Goal: Information Seeking & Learning: Check status

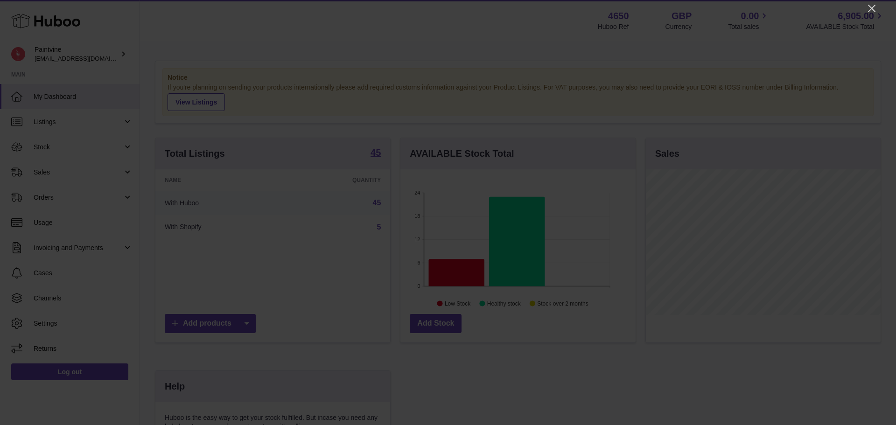
scroll to position [146, 235]
click at [870, 8] on icon "Close" at bounding box center [871, 8] width 7 height 7
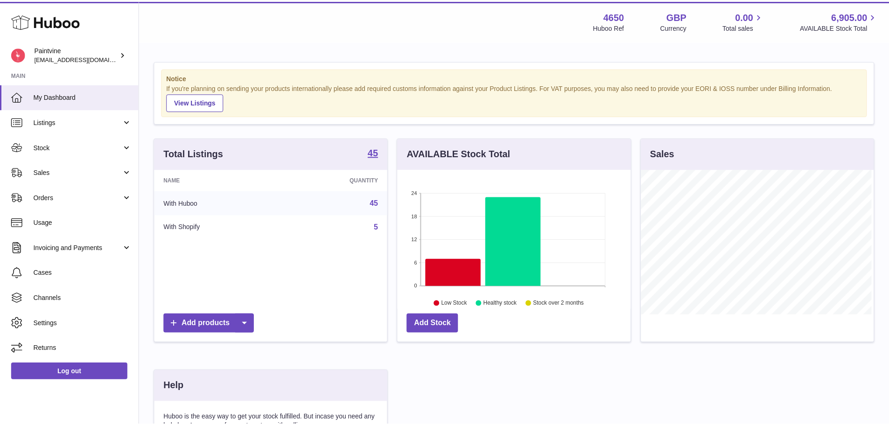
scroll to position [466301, 466214]
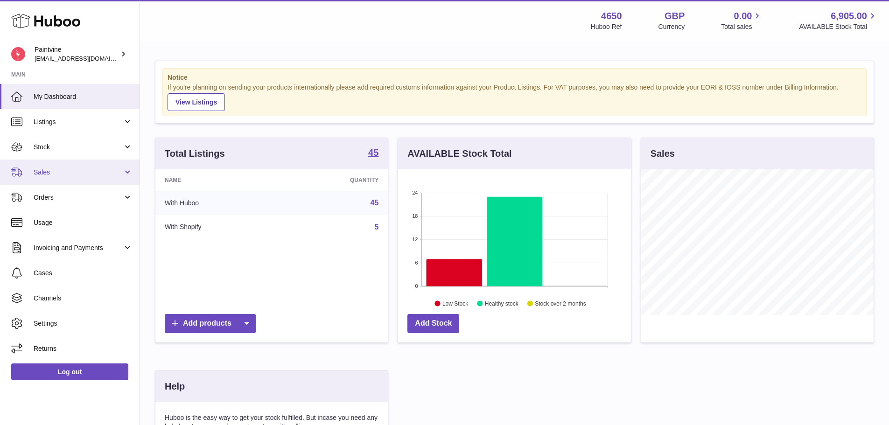
drag, startPoint x: 81, startPoint y: 171, endPoint x: 118, endPoint y: 171, distance: 37.3
click at [81, 171] on span "Sales" at bounding box center [78, 172] width 89 height 9
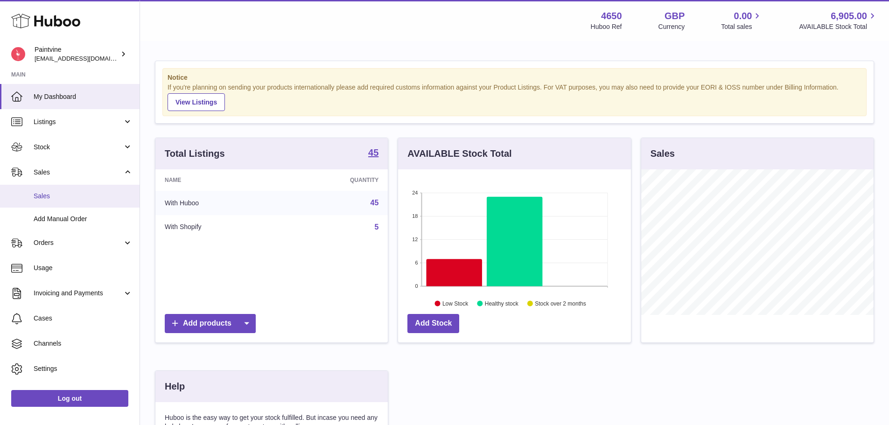
click at [44, 201] on link "Sales" at bounding box center [69, 196] width 139 height 23
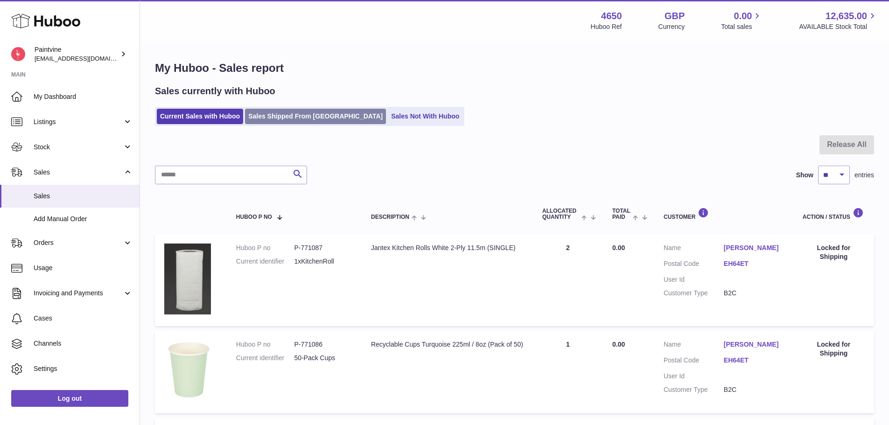
click at [277, 120] on link "Sales Shipped From Huboo" at bounding box center [315, 116] width 141 height 15
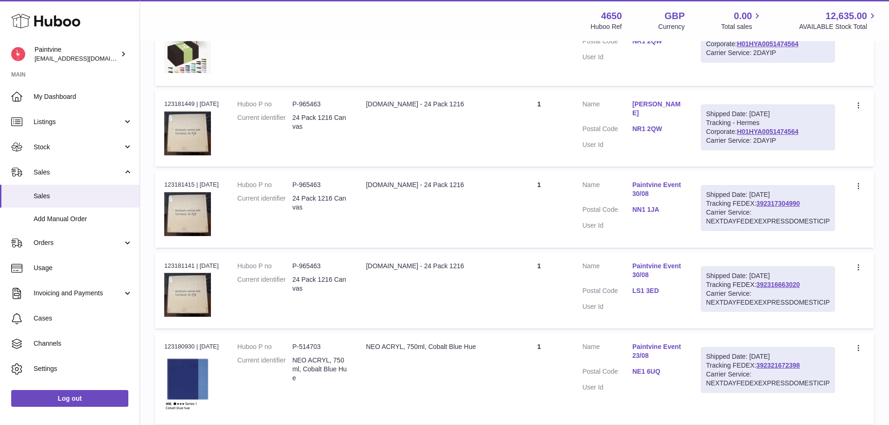
scroll to position [606, 0]
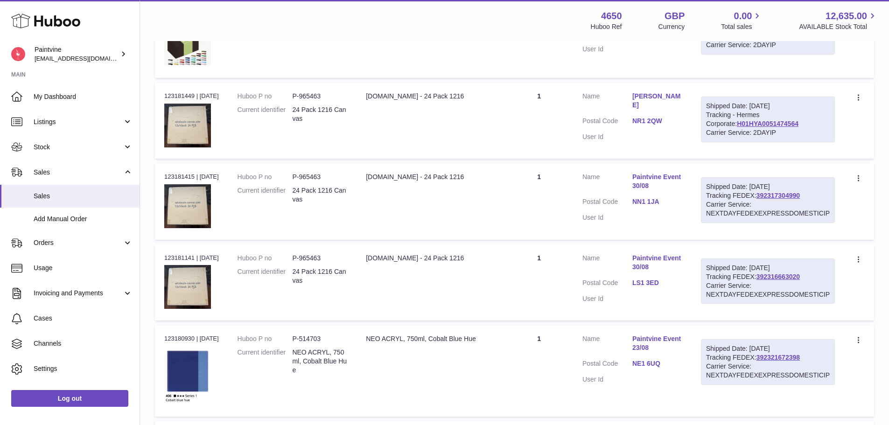
click at [651, 200] on link "NN1 1JA" at bounding box center [657, 201] width 50 height 9
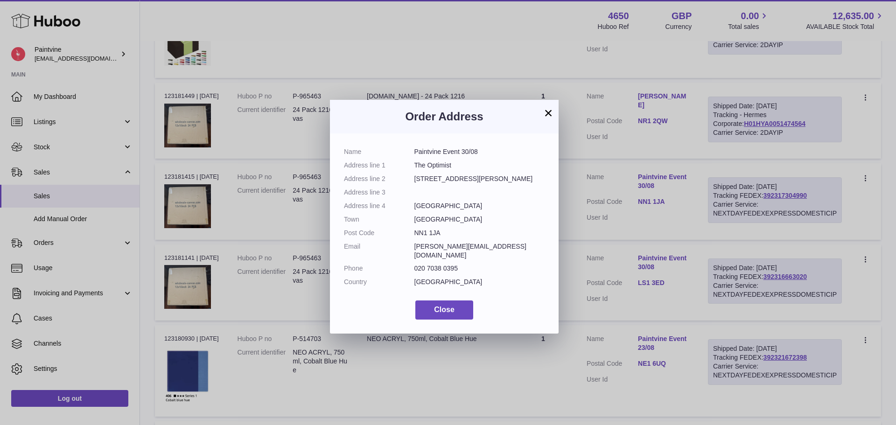
click at [547, 111] on button "×" at bounding box center [547, 112] width 11 height 11
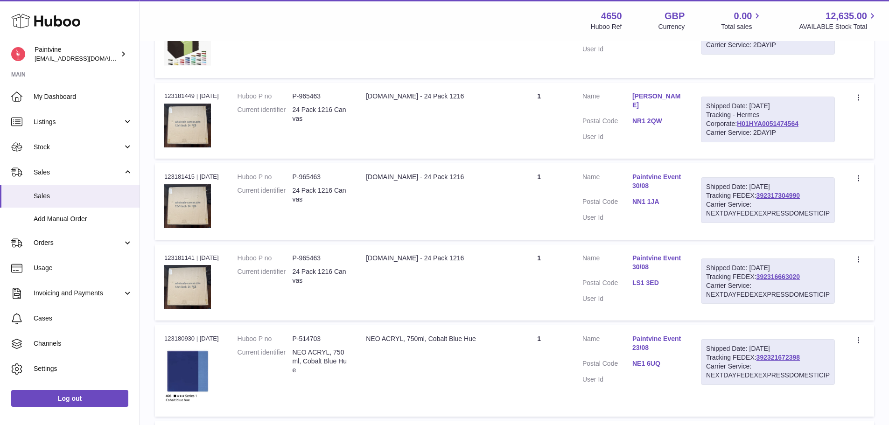
click at [646, 279] on link "LS1 3ED" at bounding box center [657, 282] width 50 height 9
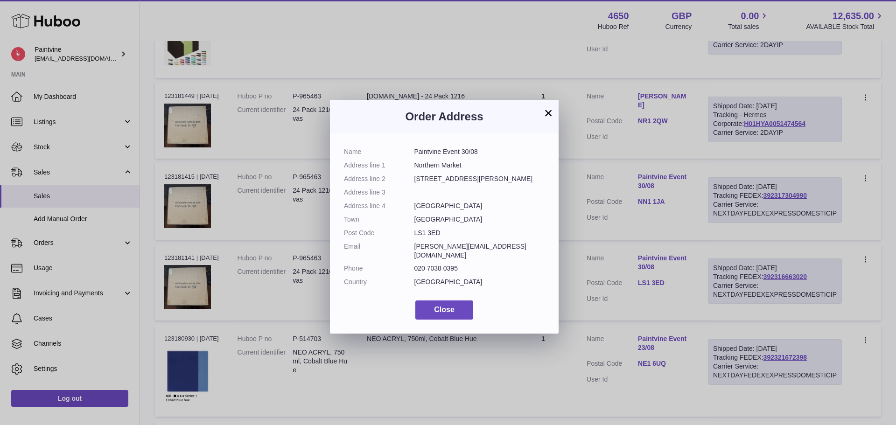
drag, startPoint x: 544, startPoint y: 110, endPoint x: 646, endPoint y: 195, distance: 132.2
click at [545, 110] on button "×" at bounding box center [547, 112] width 11 height 11
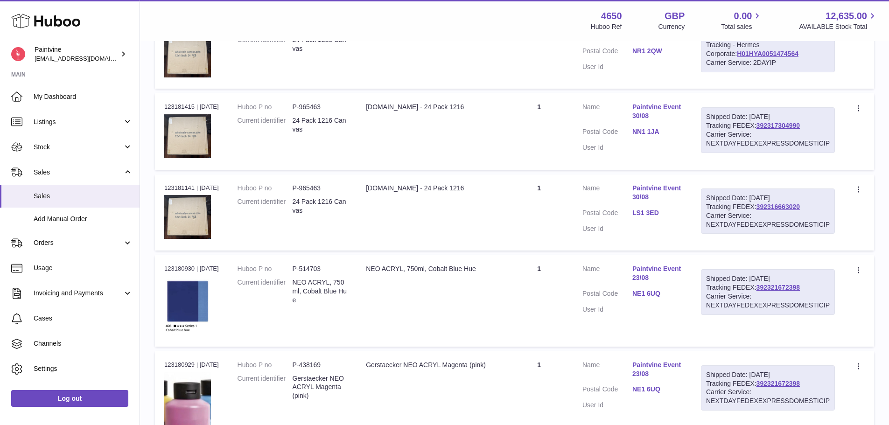
scroll to position [700, 0]
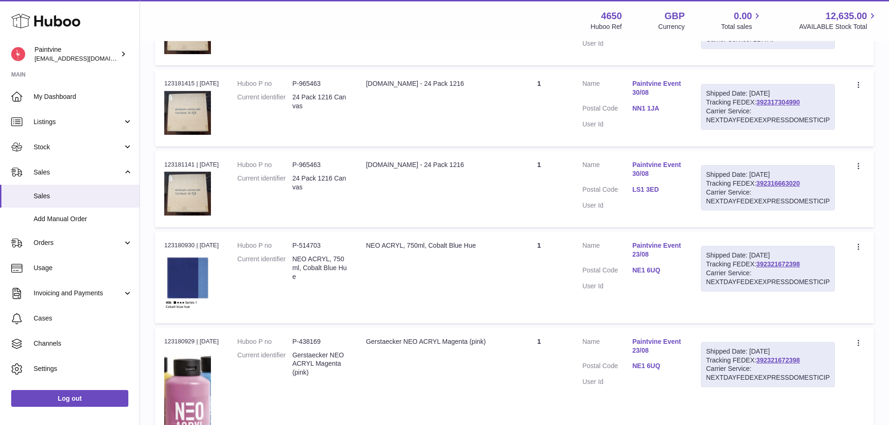
click at [650, 271] on link "NE1 6UQ" at bounding box center [657, 270] width 50 height 9
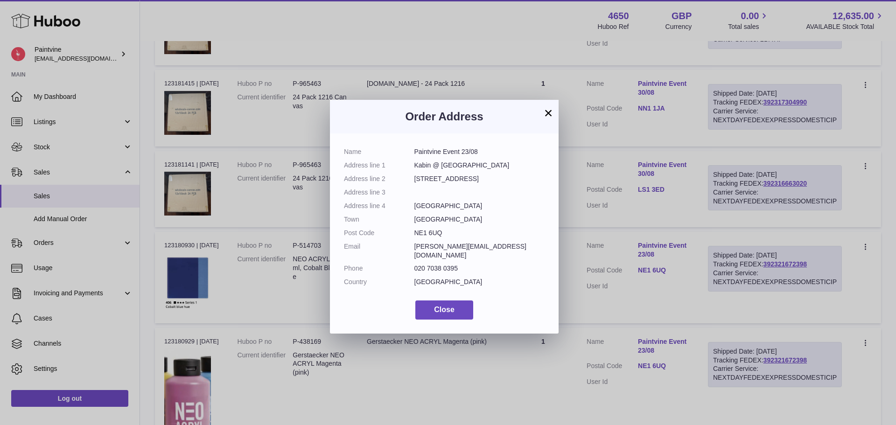
drag, startPoint x: 548, startPoint y: 109, endPoint x: 760, endPoint y: 251, distance: 255.8
click at [551, 110] on button "×" at bounding box center [547, 112] width 11 height 11
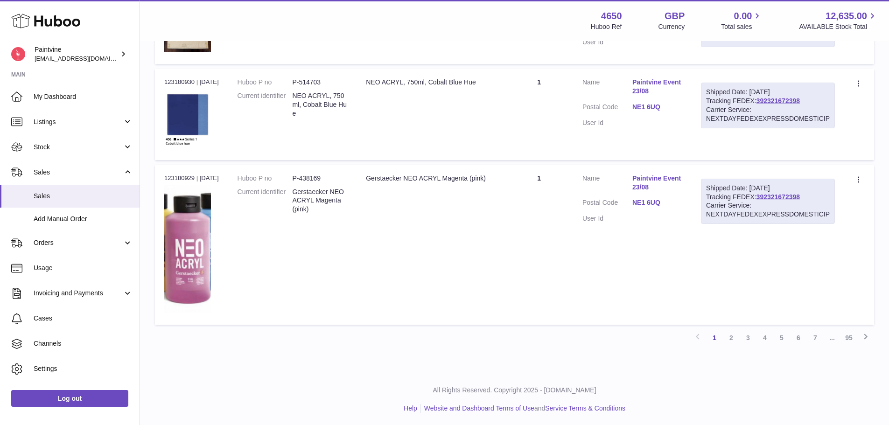
scroll to position [865, 0]
click at [734, 334] on link "2" at bounding box center [731, 335] width 17 height 17
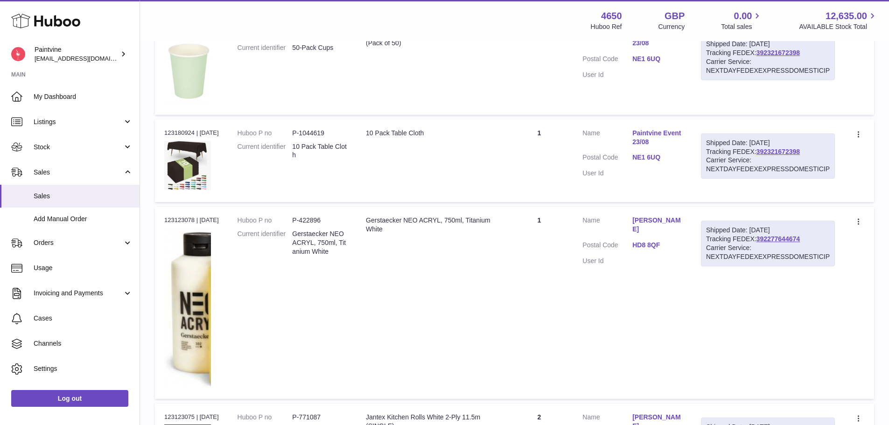
scroll to position [508, 0]
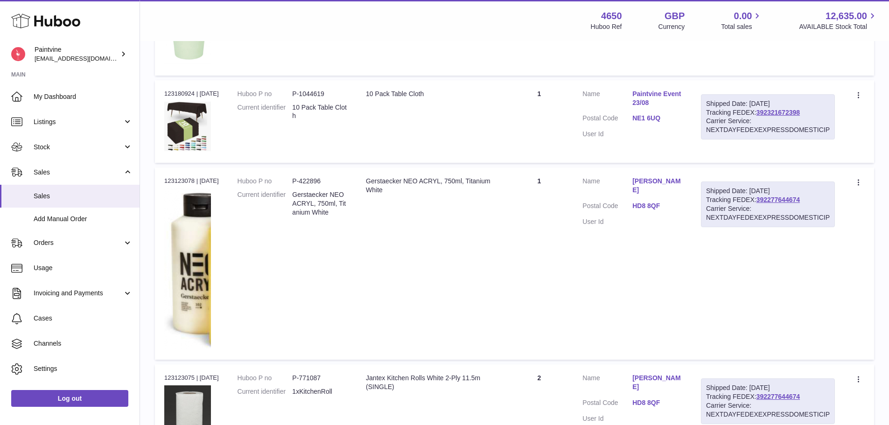
click at [652, 205] on link "HD8 8QF" at bounding box center [657, 206] width 50 height 9
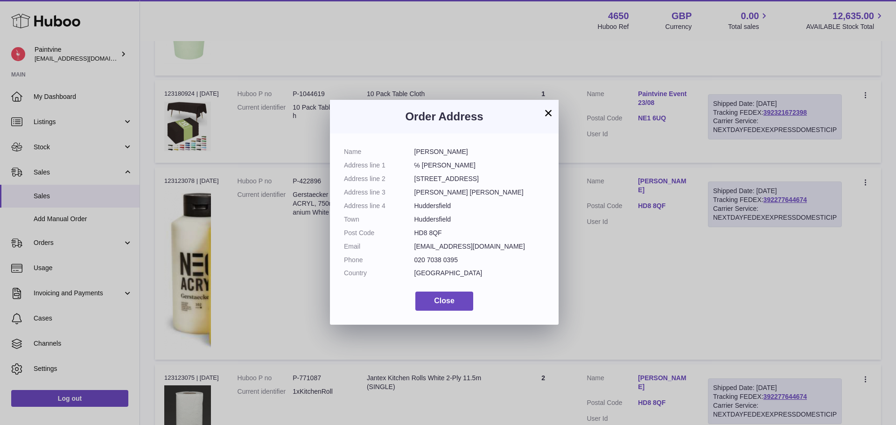
click at [550, 111] on button "×" at bounding box center [547, 112] width 11 height 11
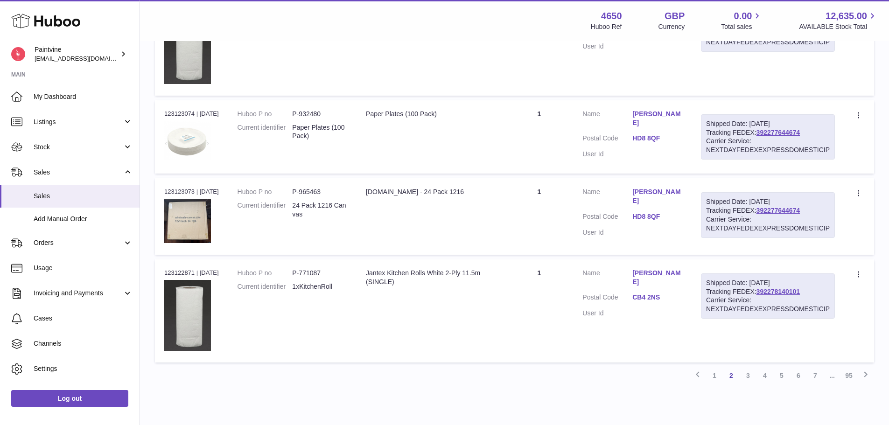
scroll to position [881, 0]
click at [747, 377] on link "3" at bounding box center [747, 375] width 17 height 17
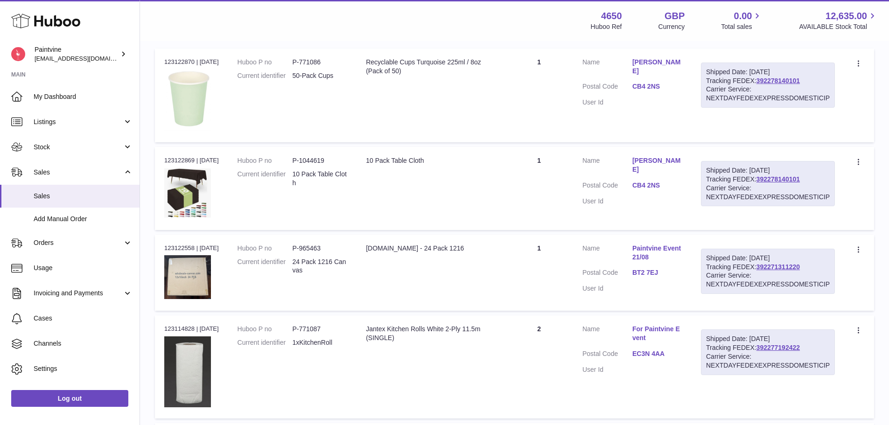
scroll to position [89, 0]
